Goal: Task Accomplishment & Management: Use online tool/utility

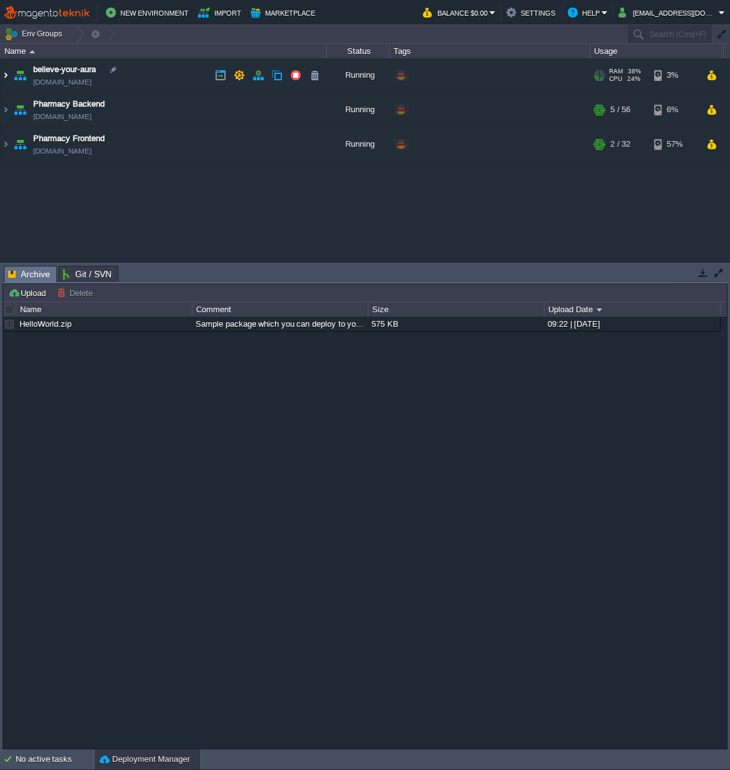
click at [5, 73] on img at bounding box center [6, 75] width 10 height 34
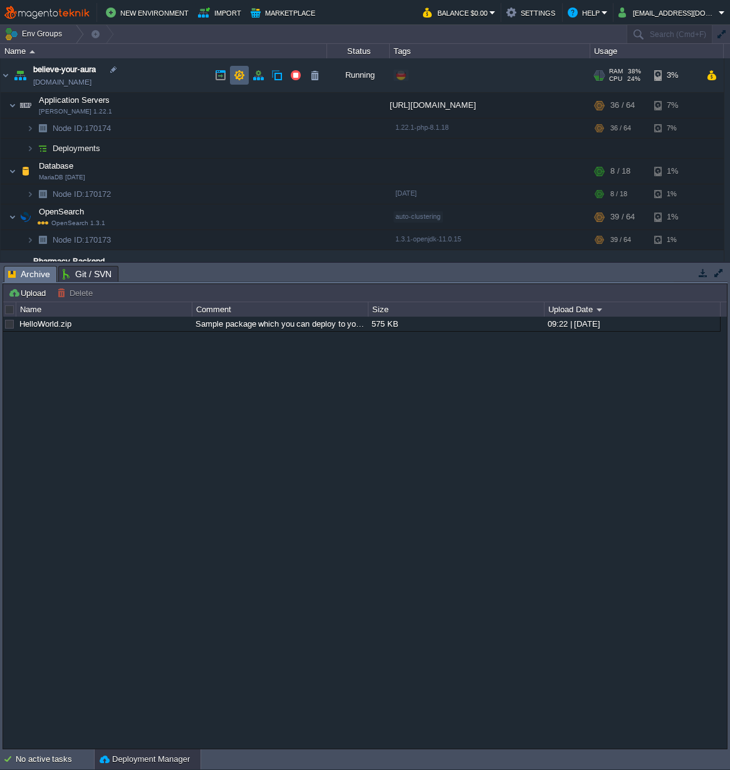
click at [232, 72] on td at bounding box center [239, 75] width 19 height 19
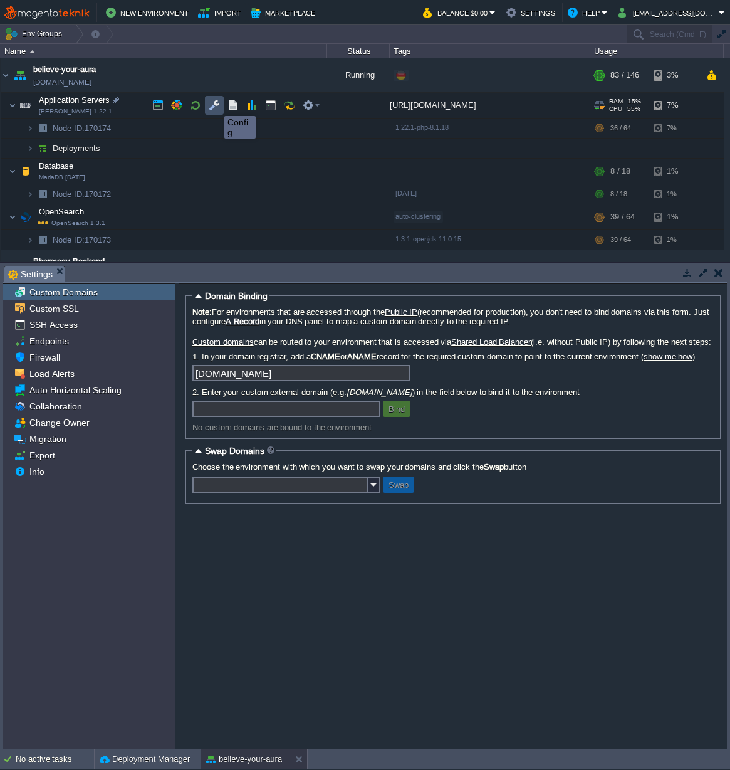
click at [215, 105] on button "button" at bounding box center [214, 105] width 11 height 11
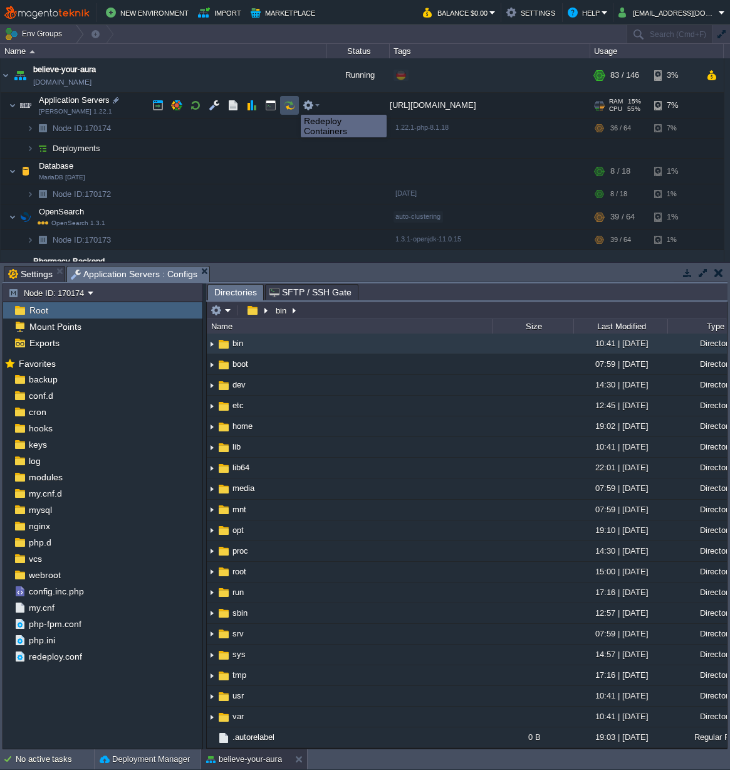
click at [291, 103] on button "button" at bounding box center [289, 105] width 11 height 11
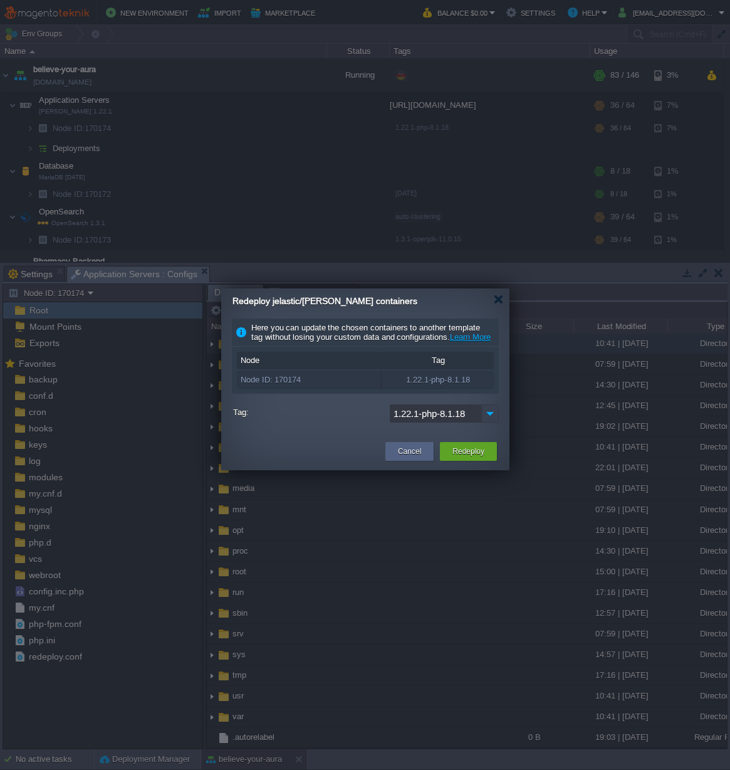
click at [491, 422] on img at bounding box center [490, 413] width 18 height 18
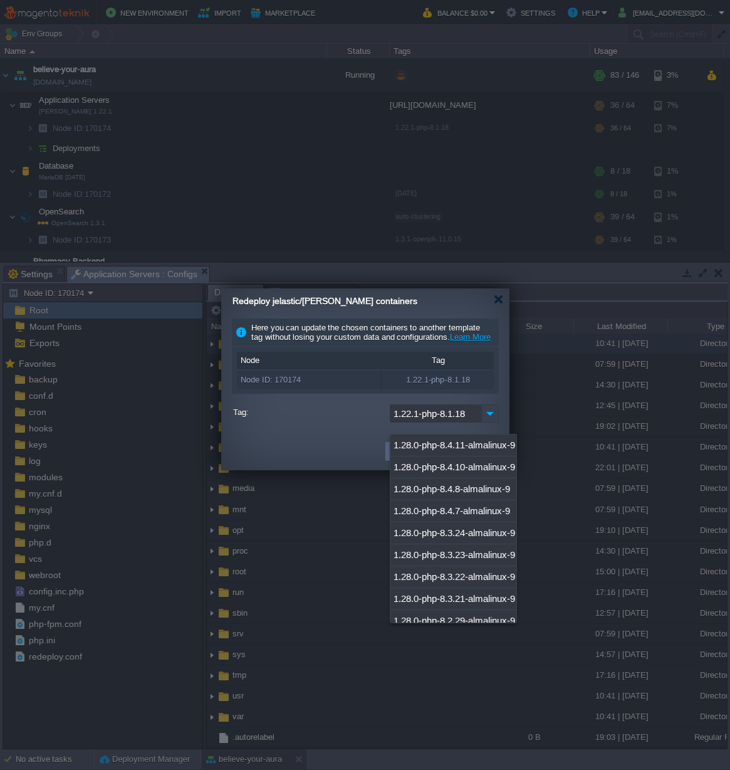
scroll to position [491, 0]
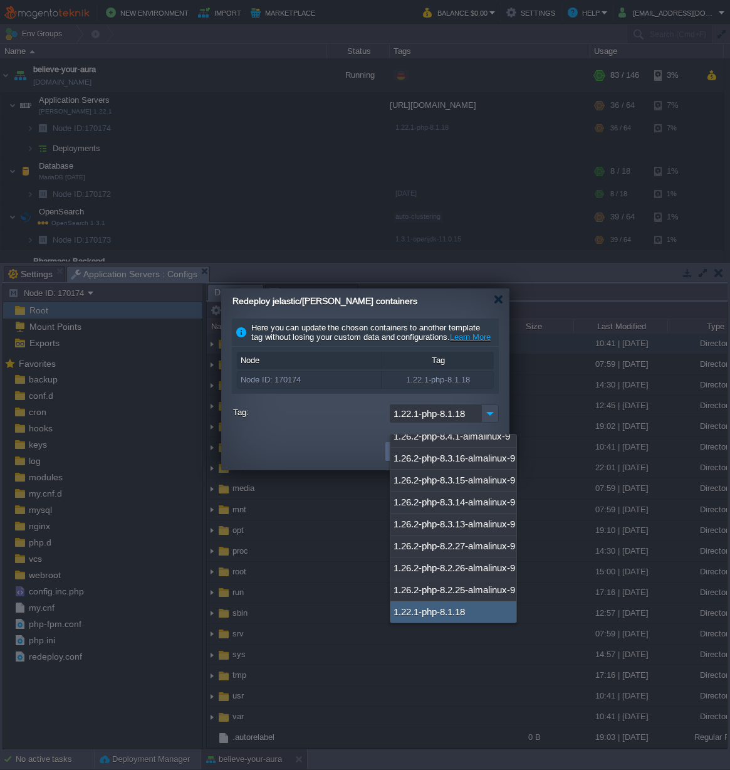
click at [495, 404] on div at bounding box center [365, 399] width 267 height 11
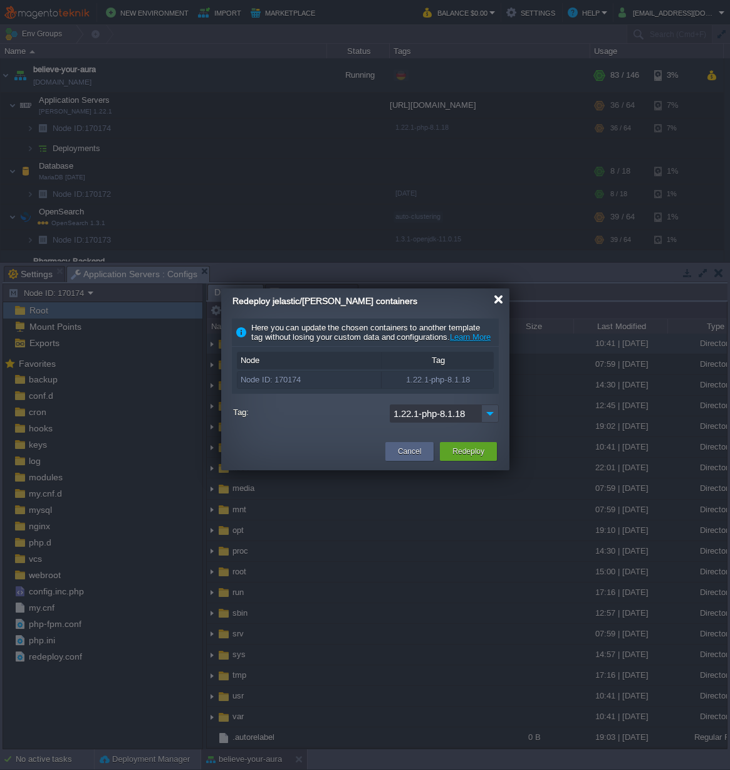
click at [499, 301] on div at bounding box center [498, 299] width 9 height 9
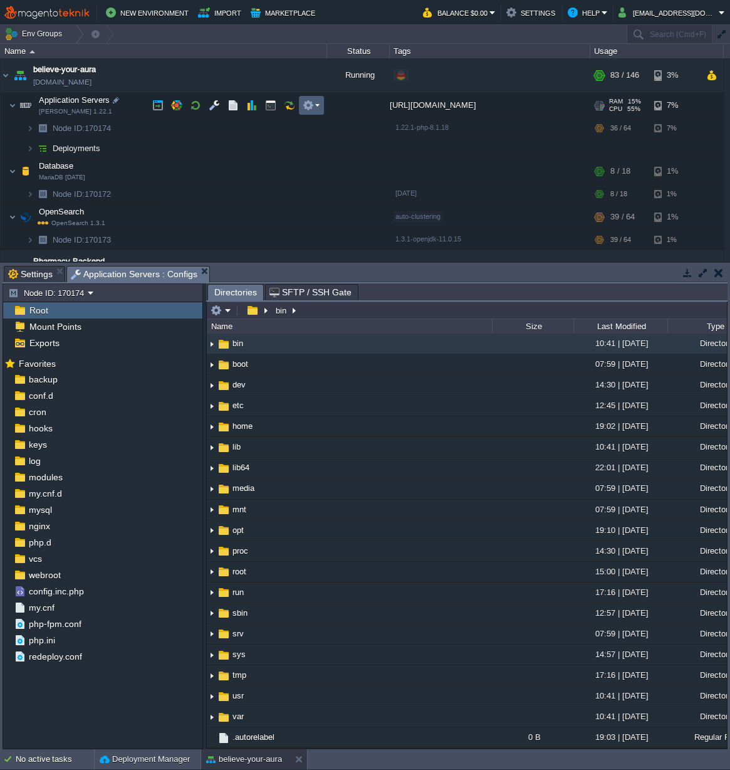
click at [316, 105] on em at bounding box center [311, 105] width 17 height 11
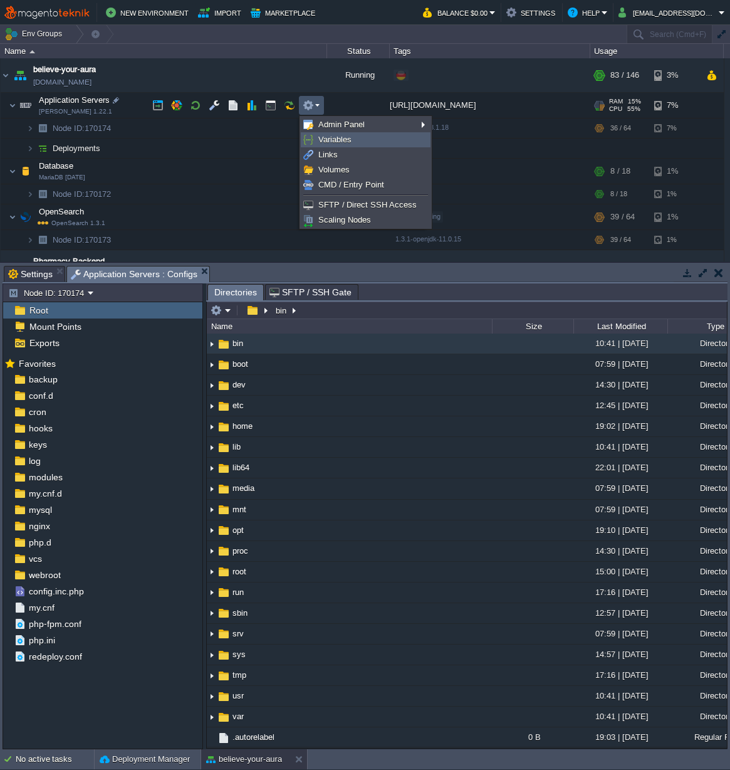
click at [337, 139] on span "Variables" at bounding box center [334, 139] width 33 height 9
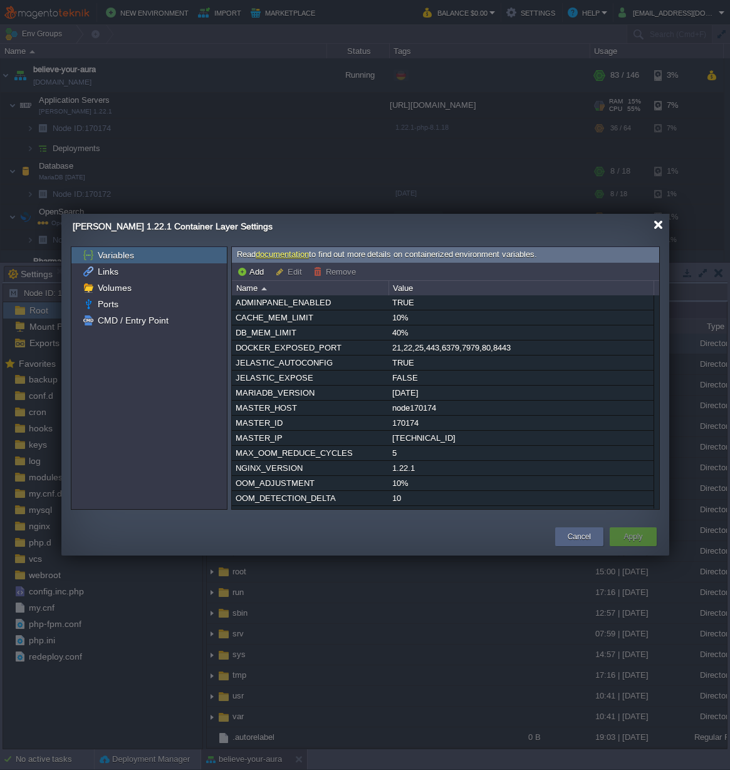
click at [656, 224] on div at bounding box center [658, 224] width 9 height 9
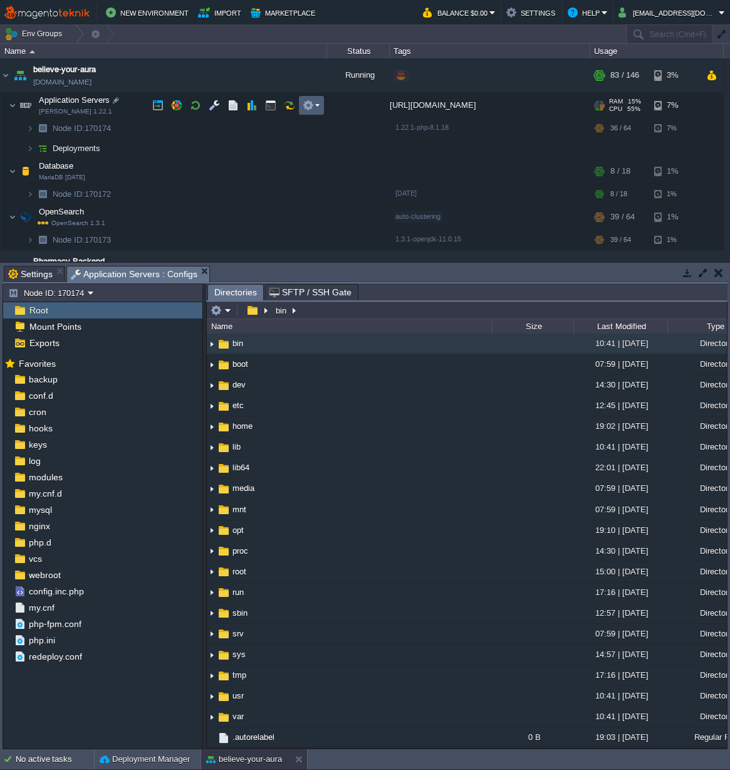
click at [323, 106] on td at bounding box center [311, 105] width 25 height 19
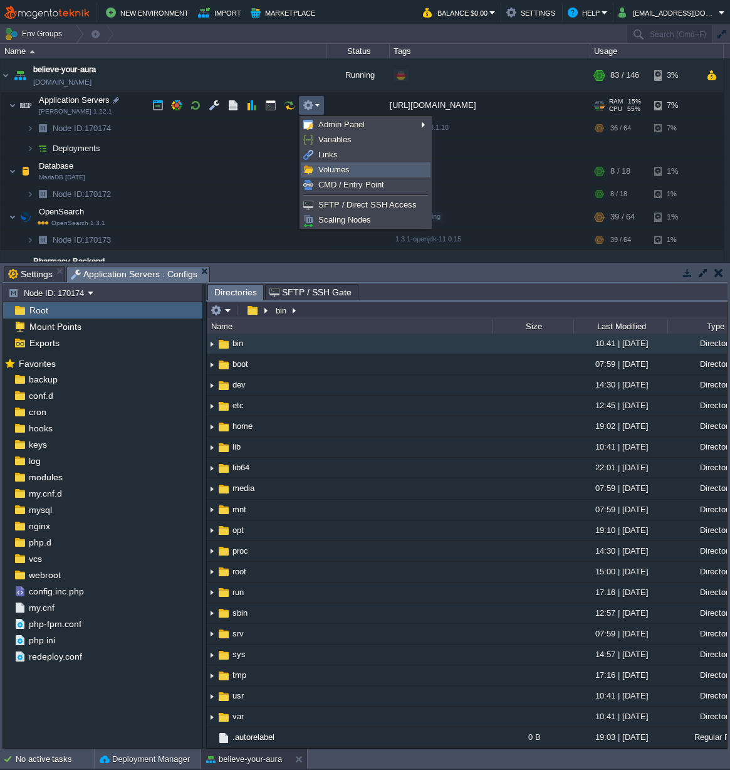
click at [336, 169] on span "Volumes" at bounding box center [333, 169] width 31 height 9
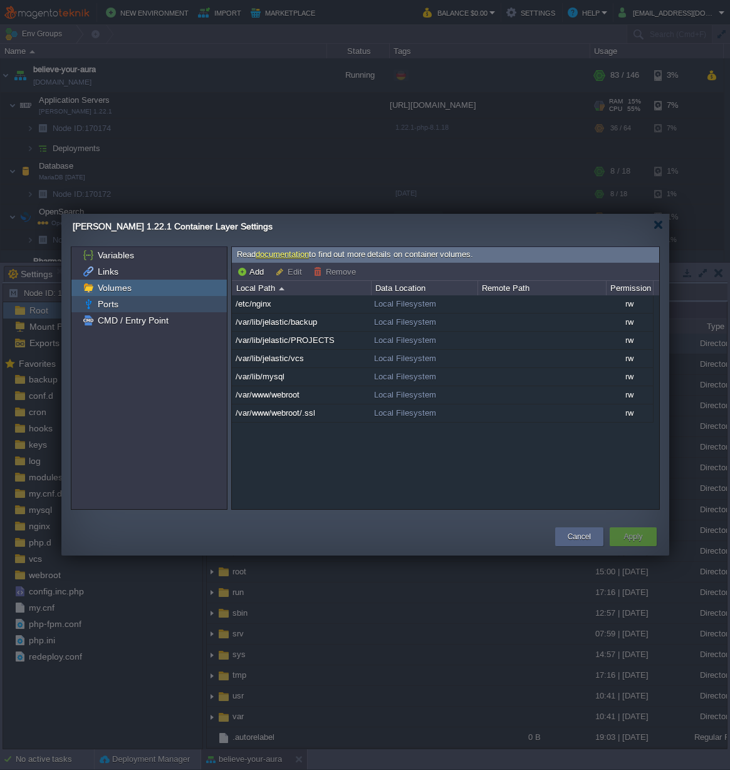
click at [112, 302] on span "Ports" at bounding box center [107, 303] width 25 height 11
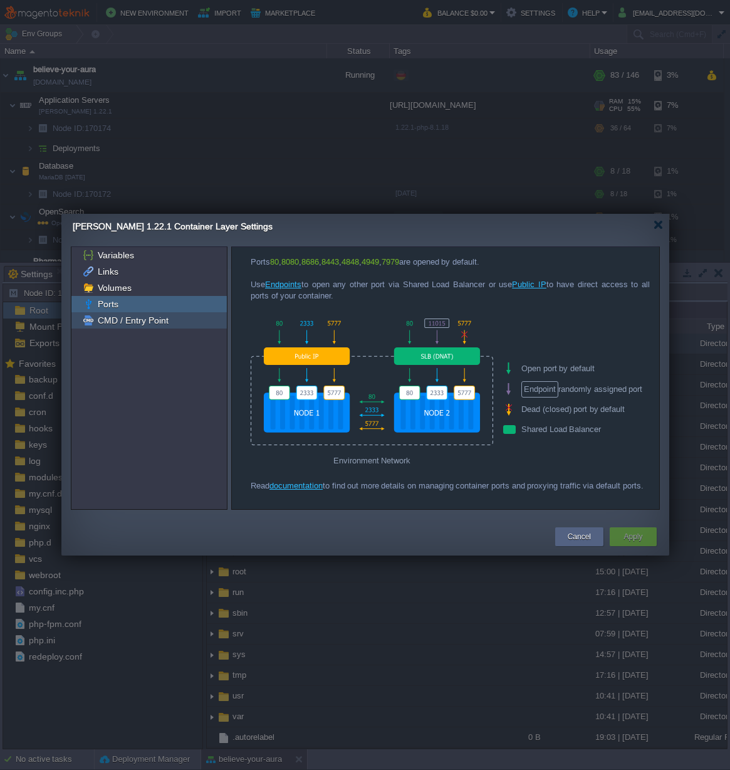
click at [116, 316] on span "CMD / Entry Point" at bounding box center [132, 320] width 75 height 11
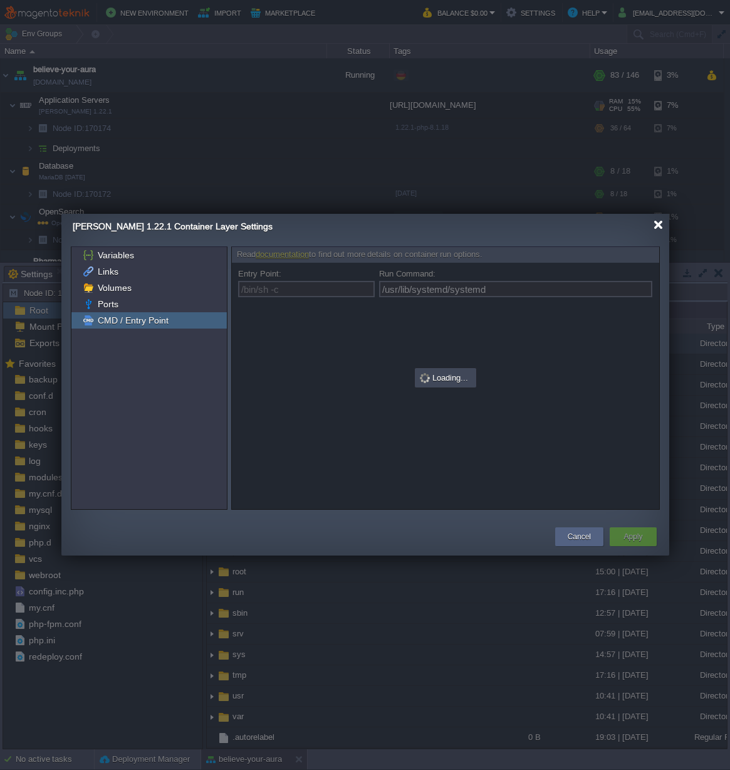
click at [663, 225] on div at bounding box center [658, 224] width 9 height 9
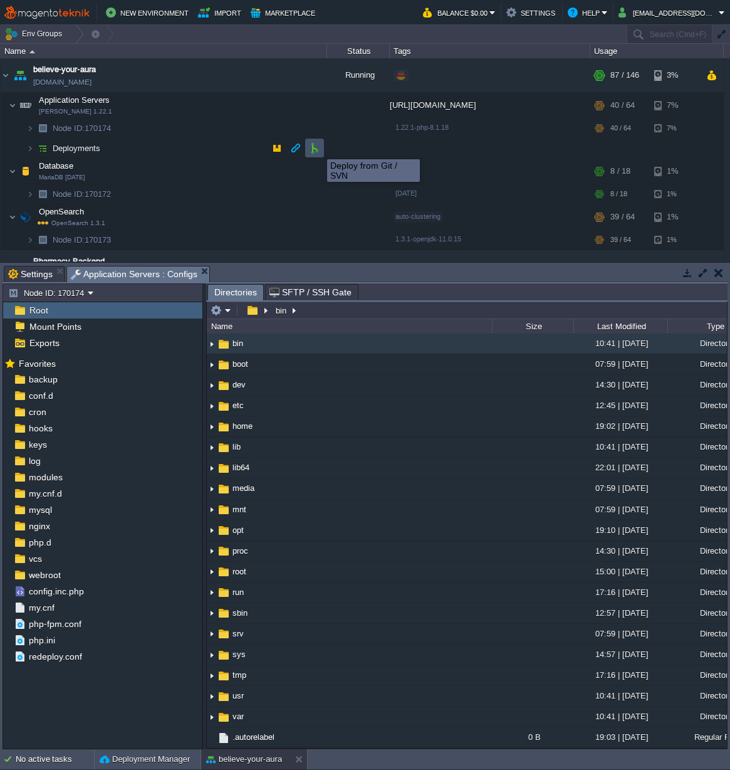
click at [317, 148] on button "button" at bounding box center [314, 147] width 11 height 11
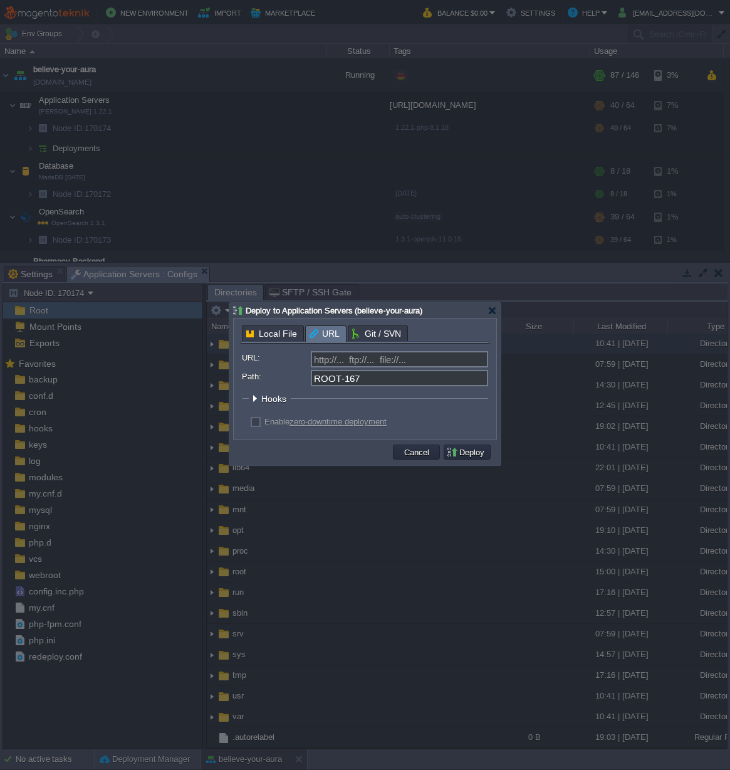
click at [330, 323] on div "Local File URL Git / SVN Repository: Select existing or add a new one Branch: m…" at bounding box center [365, 378] width 263 height 120
click at [275, 333] on span "Local File" at bounding box center [271, 334] width 51 height 16
click at [385, 336] on div "Local File URL Git / SVN Repository: Select existing or add a new one Branch: m…" at bounding box center [365, 378] width 249 height 107
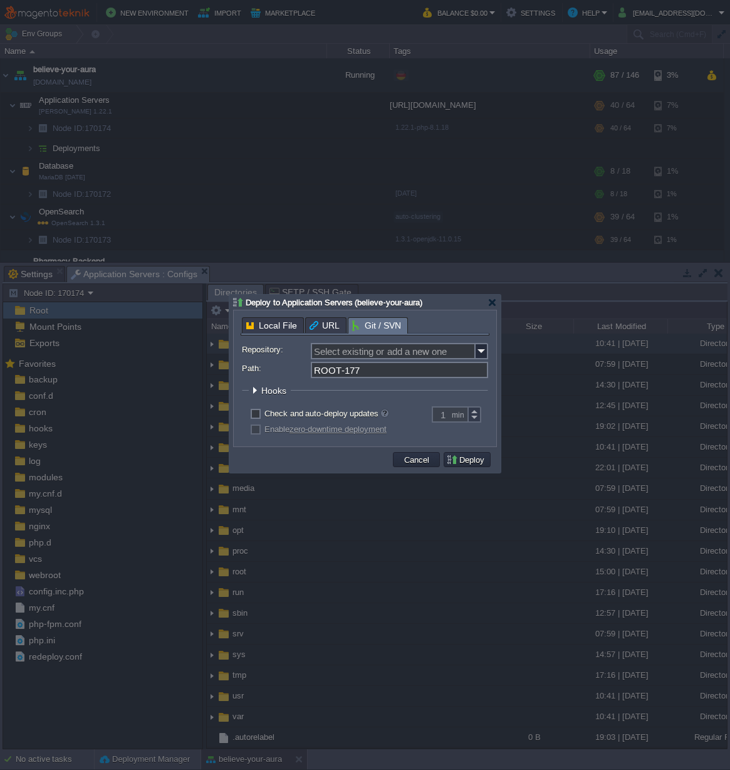
click at [260, 390] on legend "Hooks" at bounding box center [270, 390] width 42 height 11
click at [254, 390] on div at bounding box center [254, 389] width 9 height 9
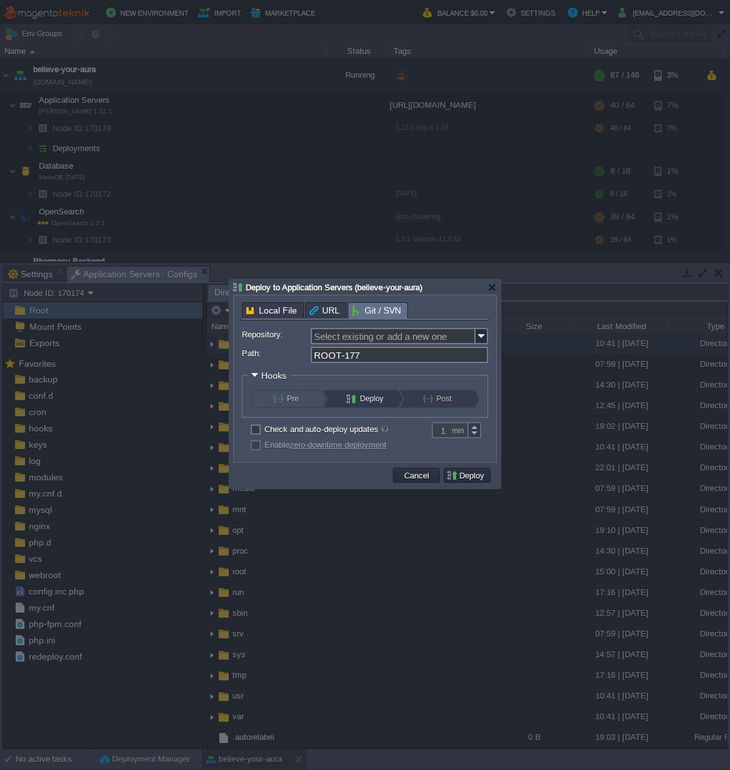
click at [421, 399] on div "Post" at bounding box center [440, 399] width 70 height 18
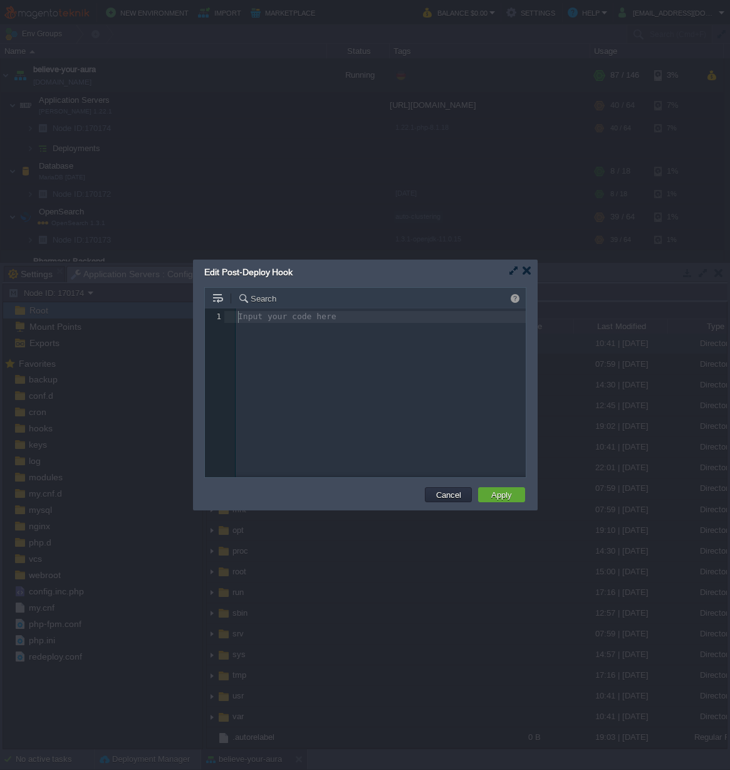
scroll to position [4, 0]
click at [320, 324] on div "Input your code here 1 1 ​" at bounding box center [383, 316] width 295 height 17
click at [517, 273] on div at bounding box center [513, 270] width 9 height 9
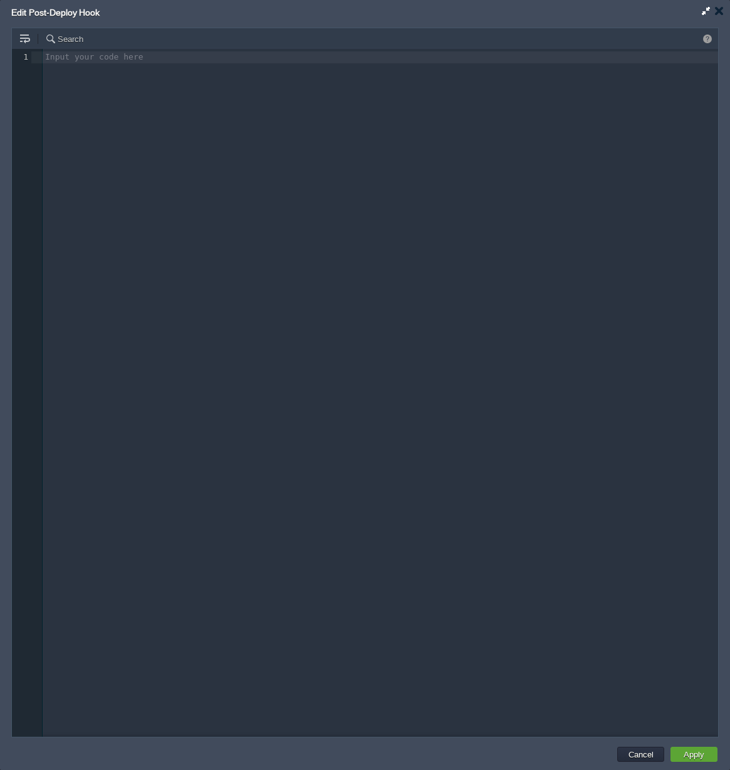
click at [703, 9] on div at bounding box center [705, 10] width 9 height 9
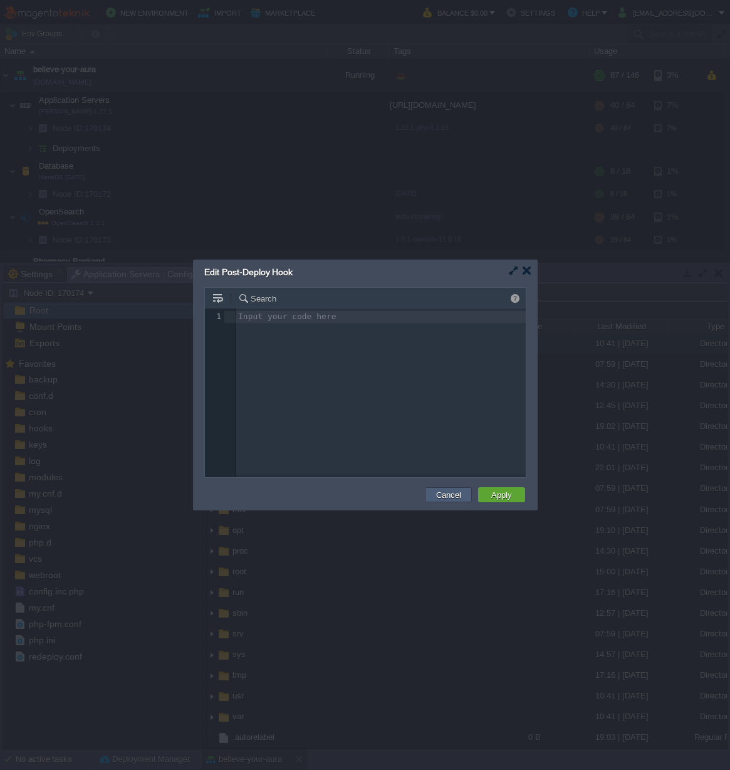
click at [440, 496] on button "Cancel" at bounding box center [449, 494] width 33 height 11
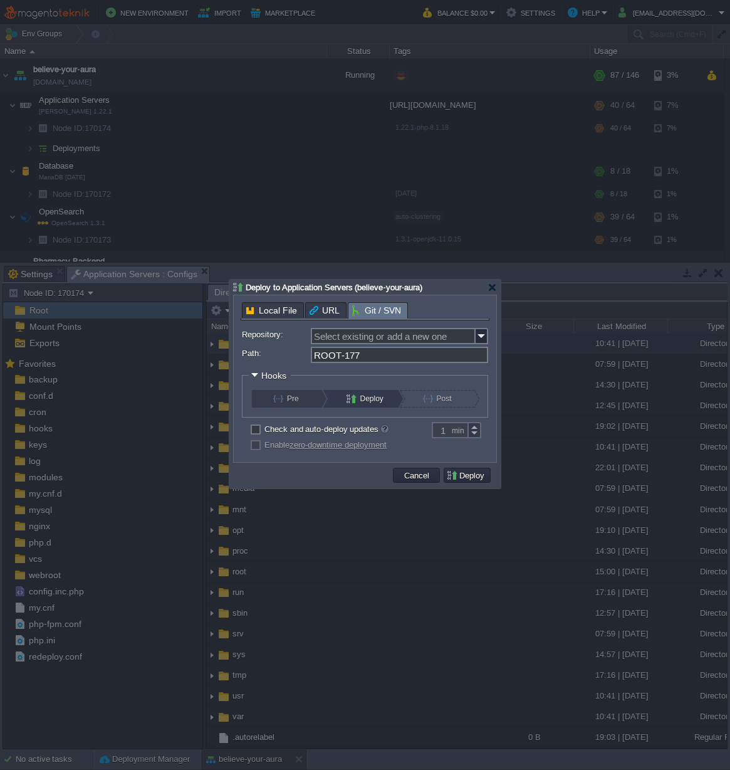
click at [289, 403] on button "Pre" at bounding box center [294, 399] width 43 height 18
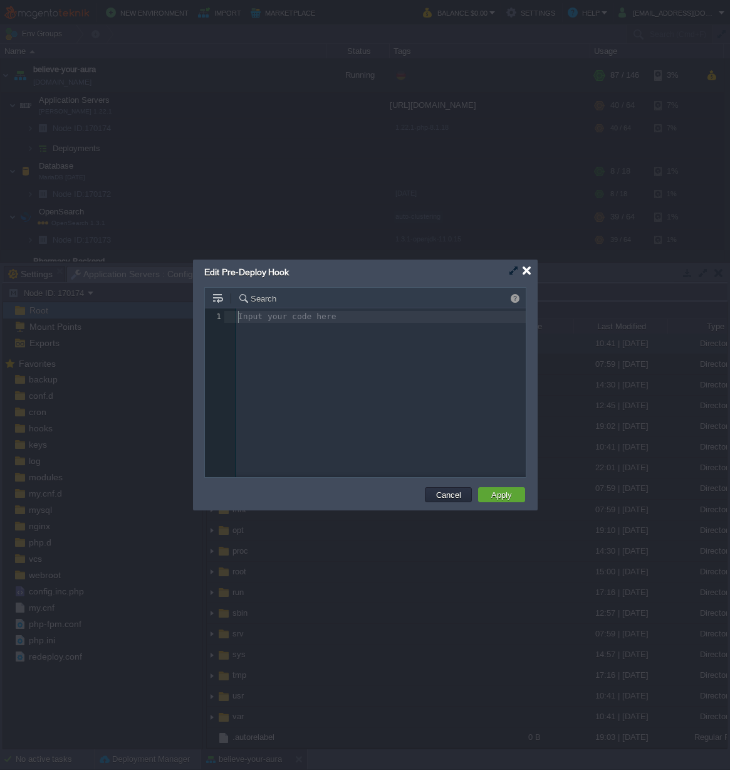
click at [526, 271] on div at bounding box center [526, 270] width 9 height 9
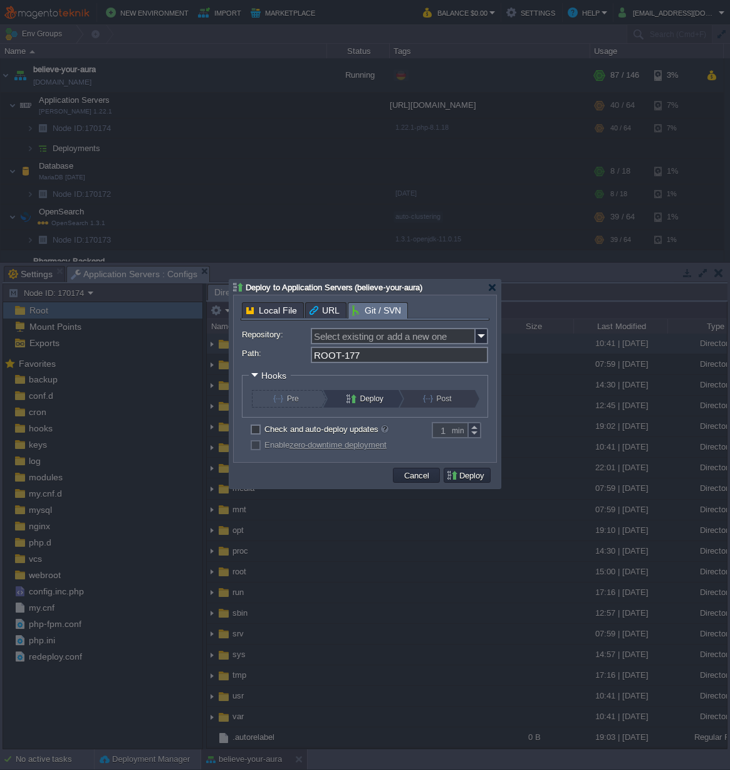
click at [435, 404] on button "Post" at bounding box center [444, 399] width 43 height 18
